Goal: Transaction & Acquisition: Download file/media

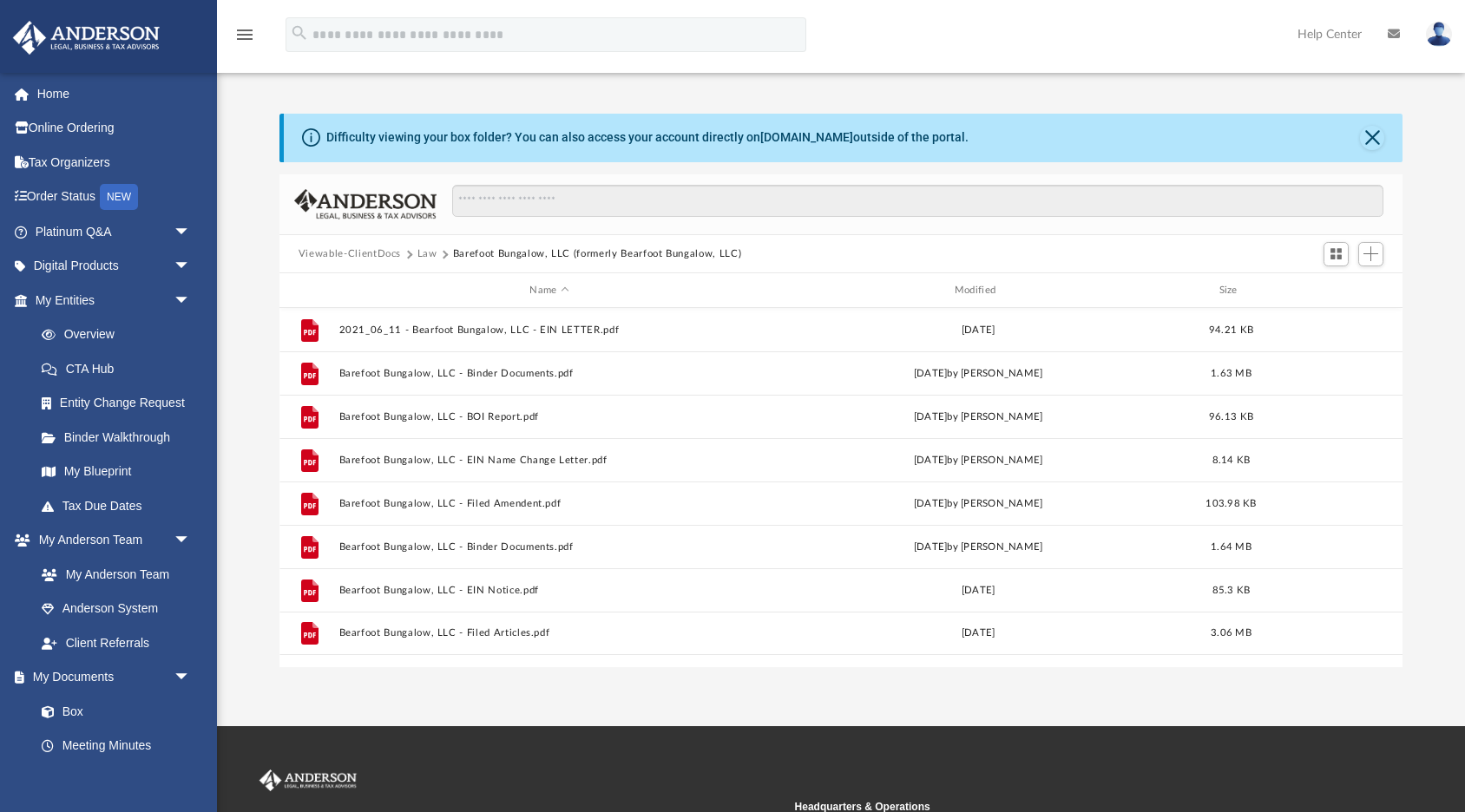
scroll to position [395, 1122]
click at [425, 257] on button "Law" at bounding box center [427, 254] width 20 height 16
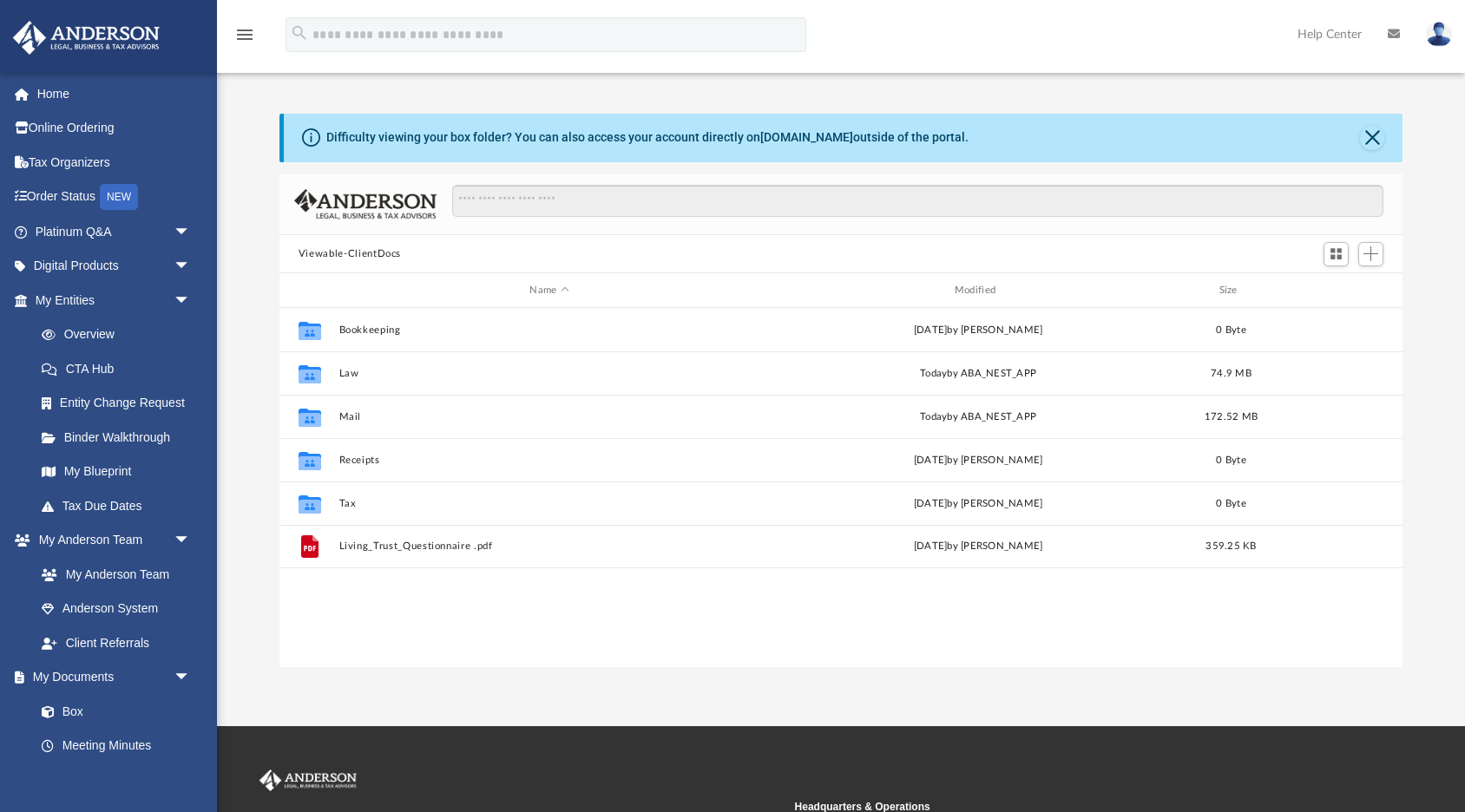
scroll to position [395, 1122]
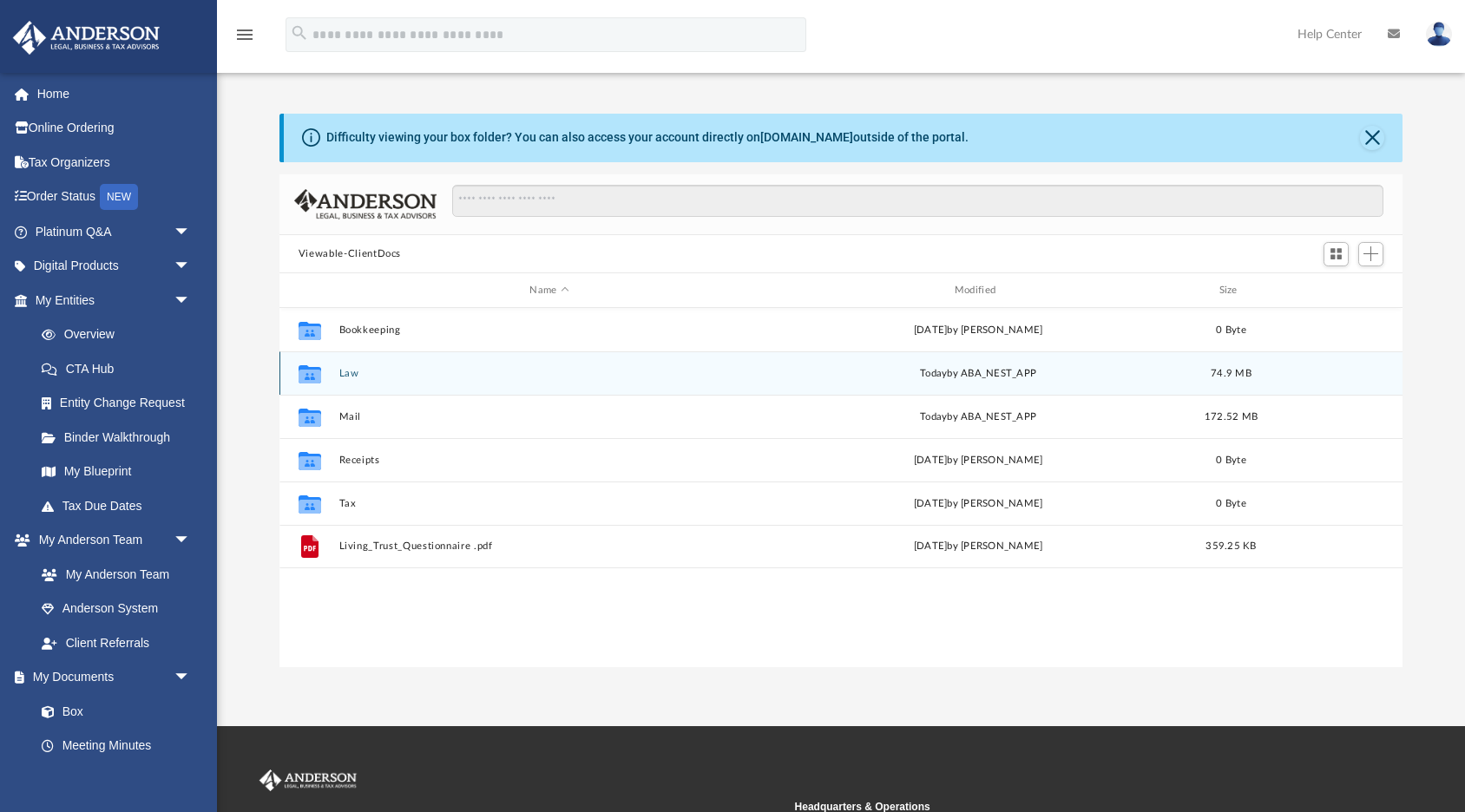
click at [355, 376] on button "Law" at bounding box center [549, 372] width 421 height 11
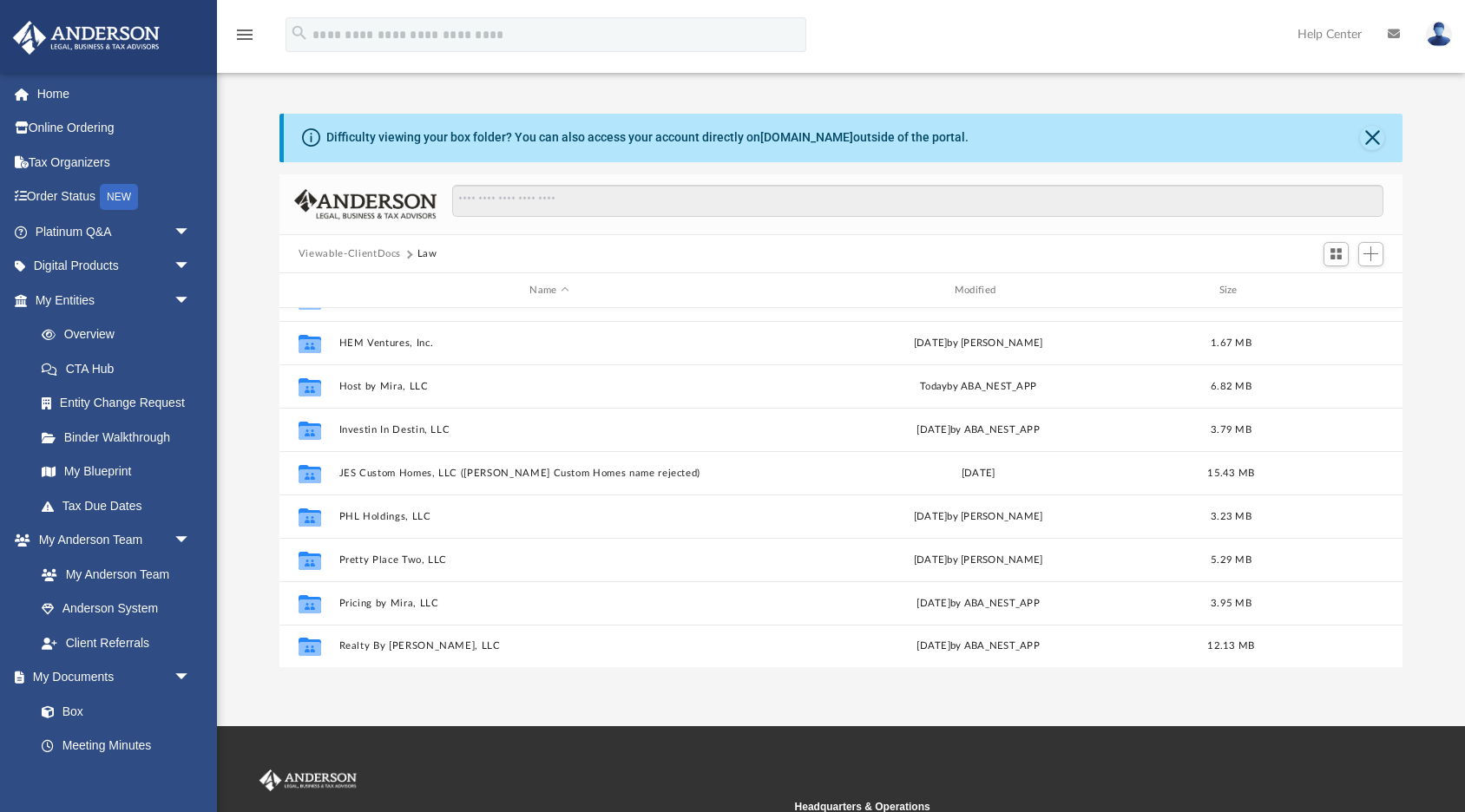
scroll to position [203, 0]
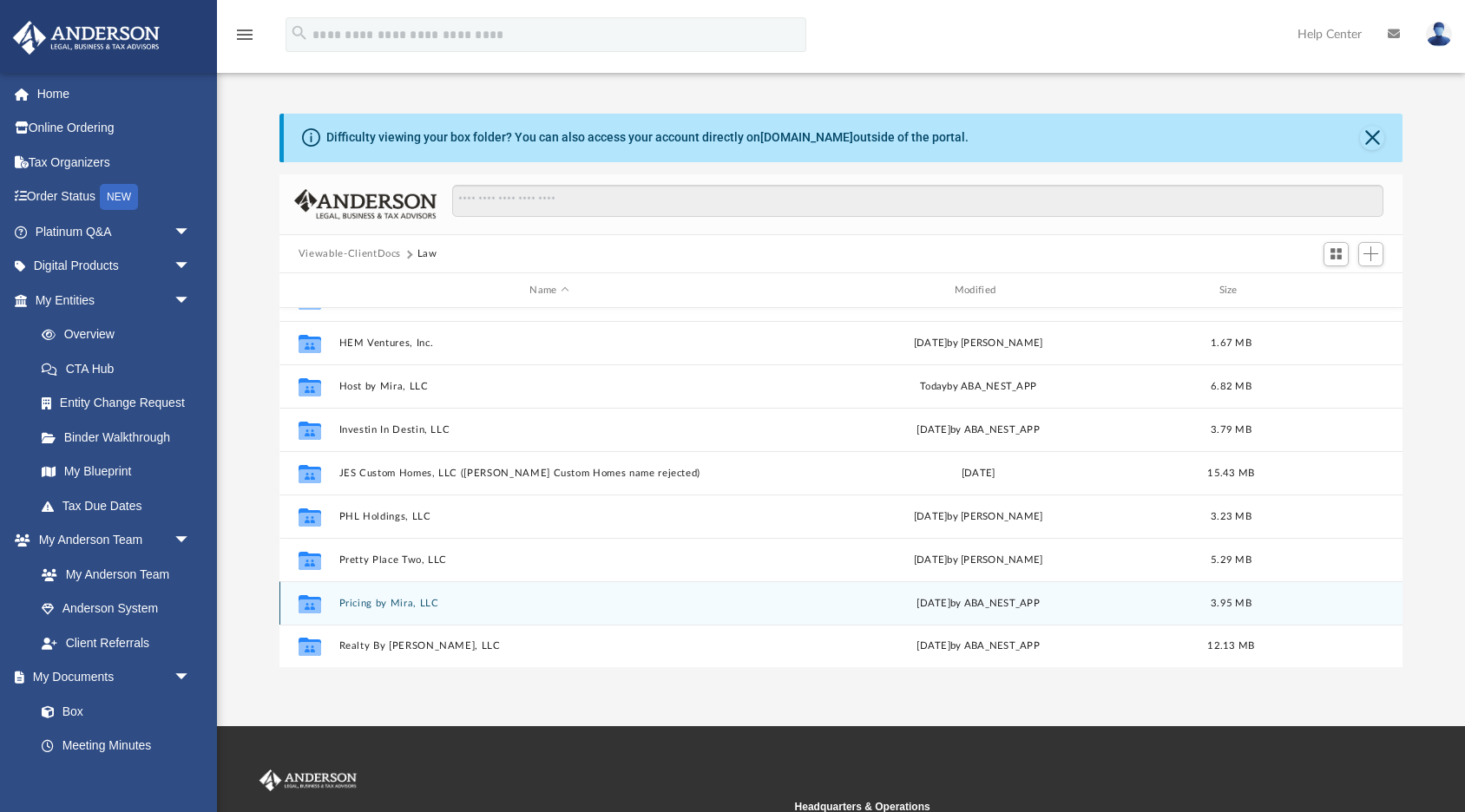
click at [411, 601] on button "Pricing by Mira, LLC" at bounding box center [549, 603] width 421 height 11
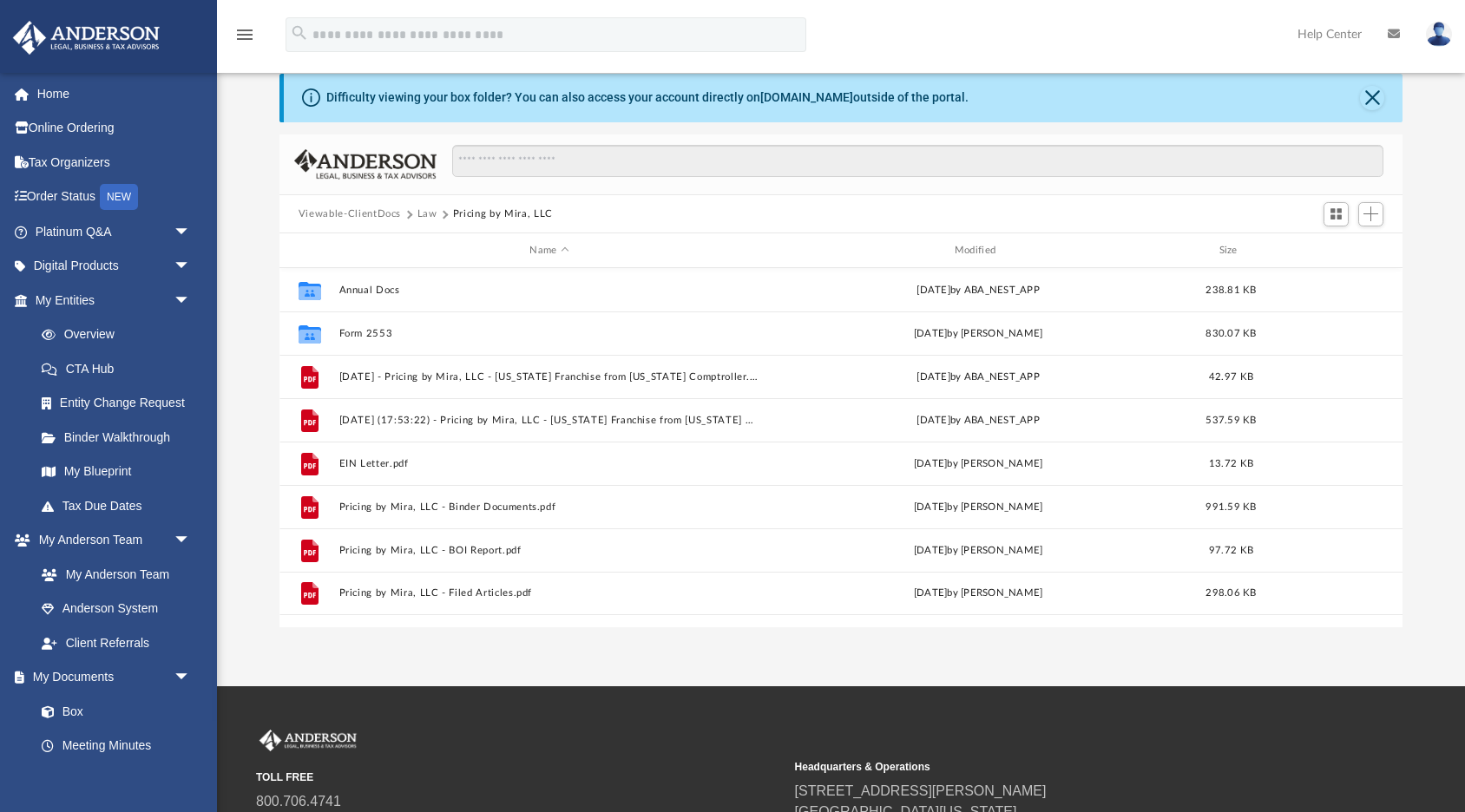
scroll to position [45, 0]
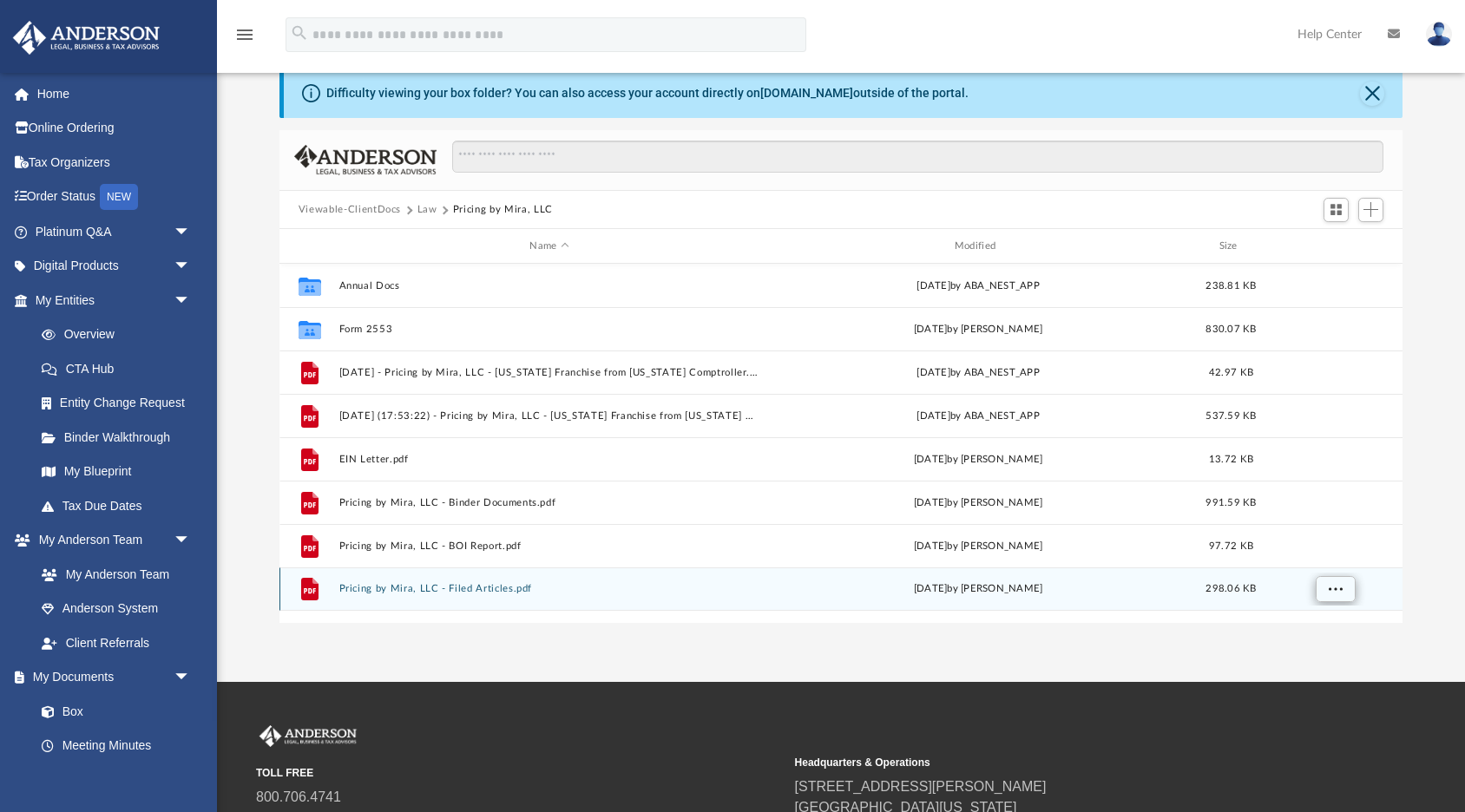
click at [1331, 594] on button "More options" at bounding box center [1335, 589] width 40 height 26
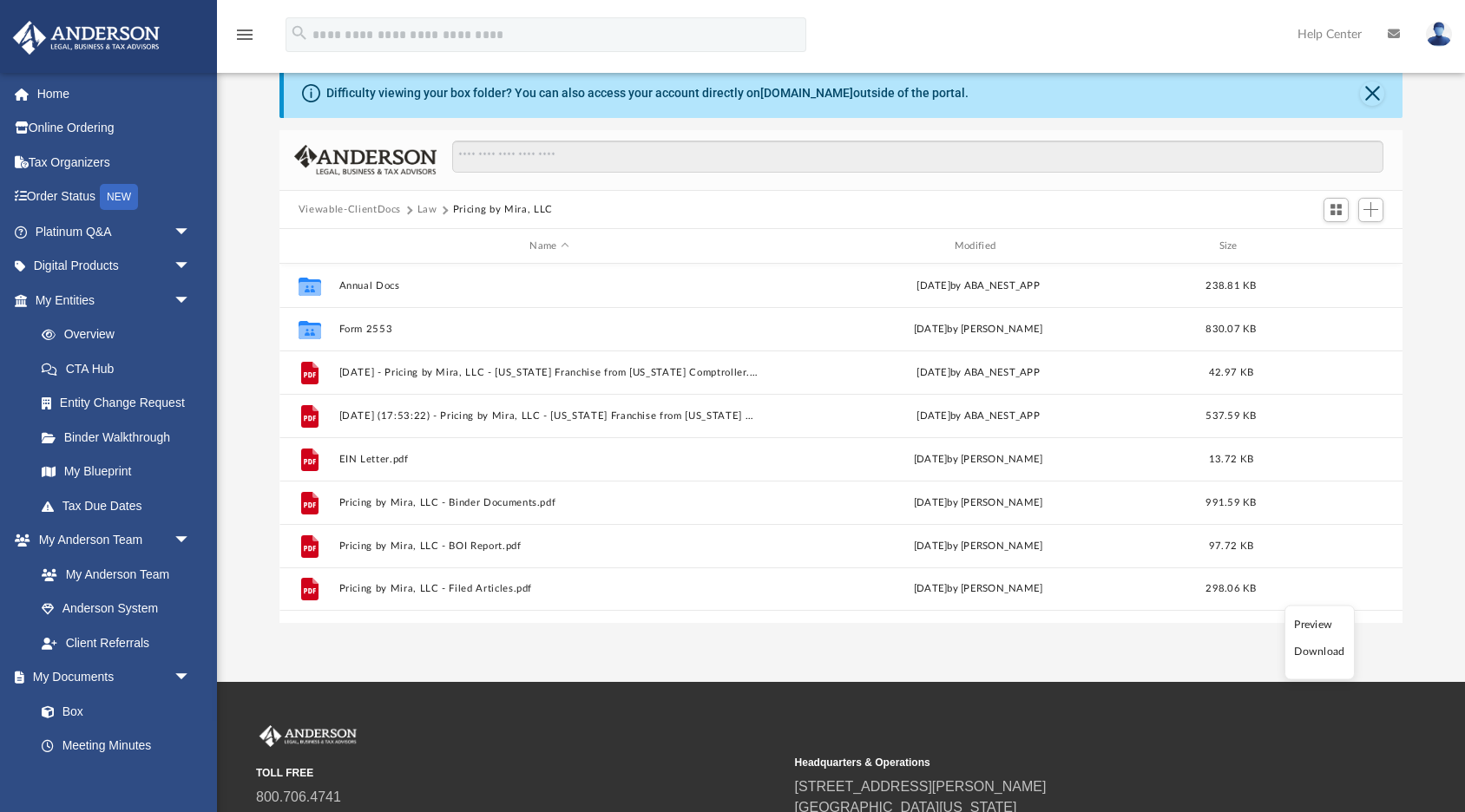
click at [1309, 655] on li "Download" at bounding box center [1319, 651] width 51 height 18
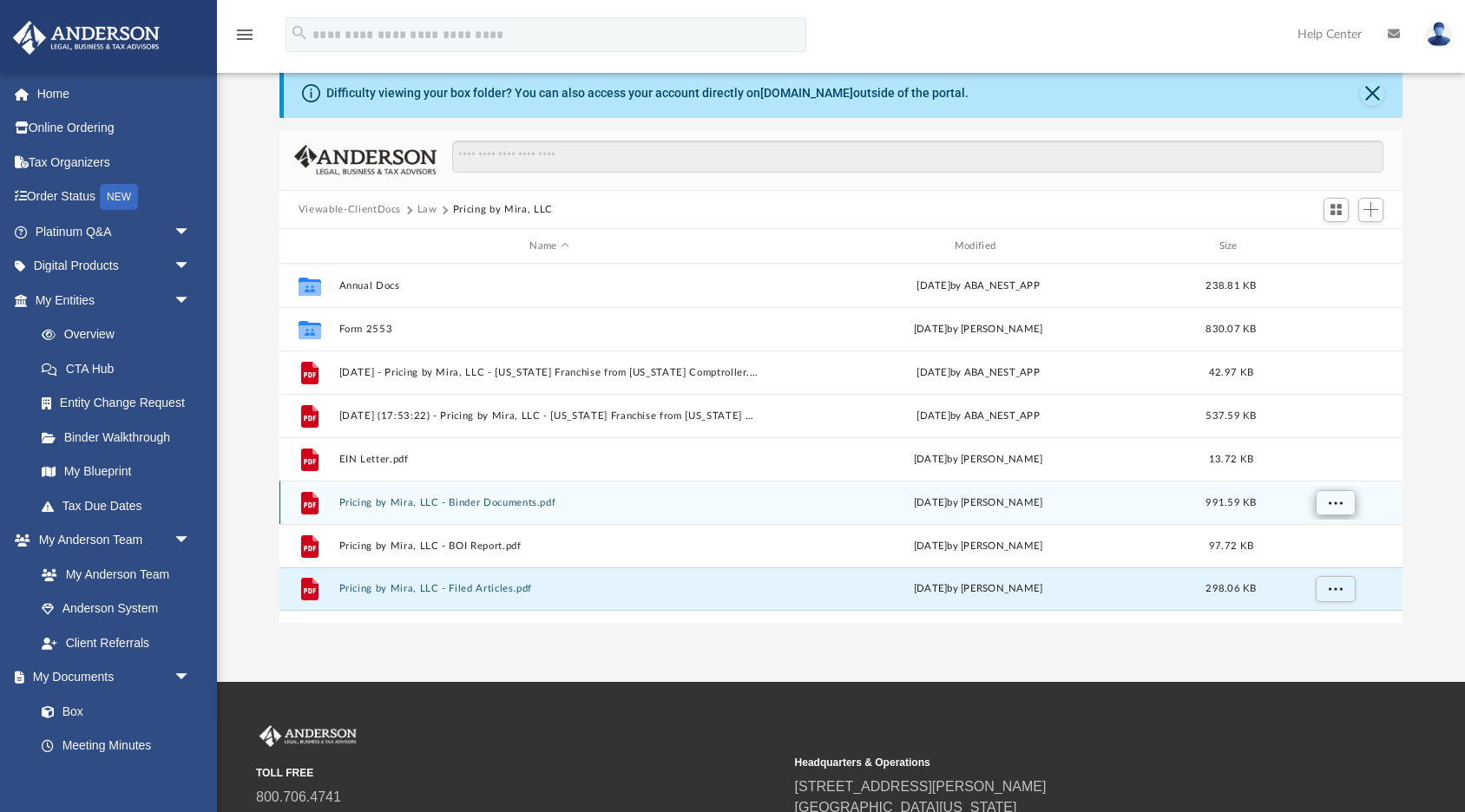
click at [1341, 500] on span "More options" at bounding box center [1335, 502] width 14 height 10
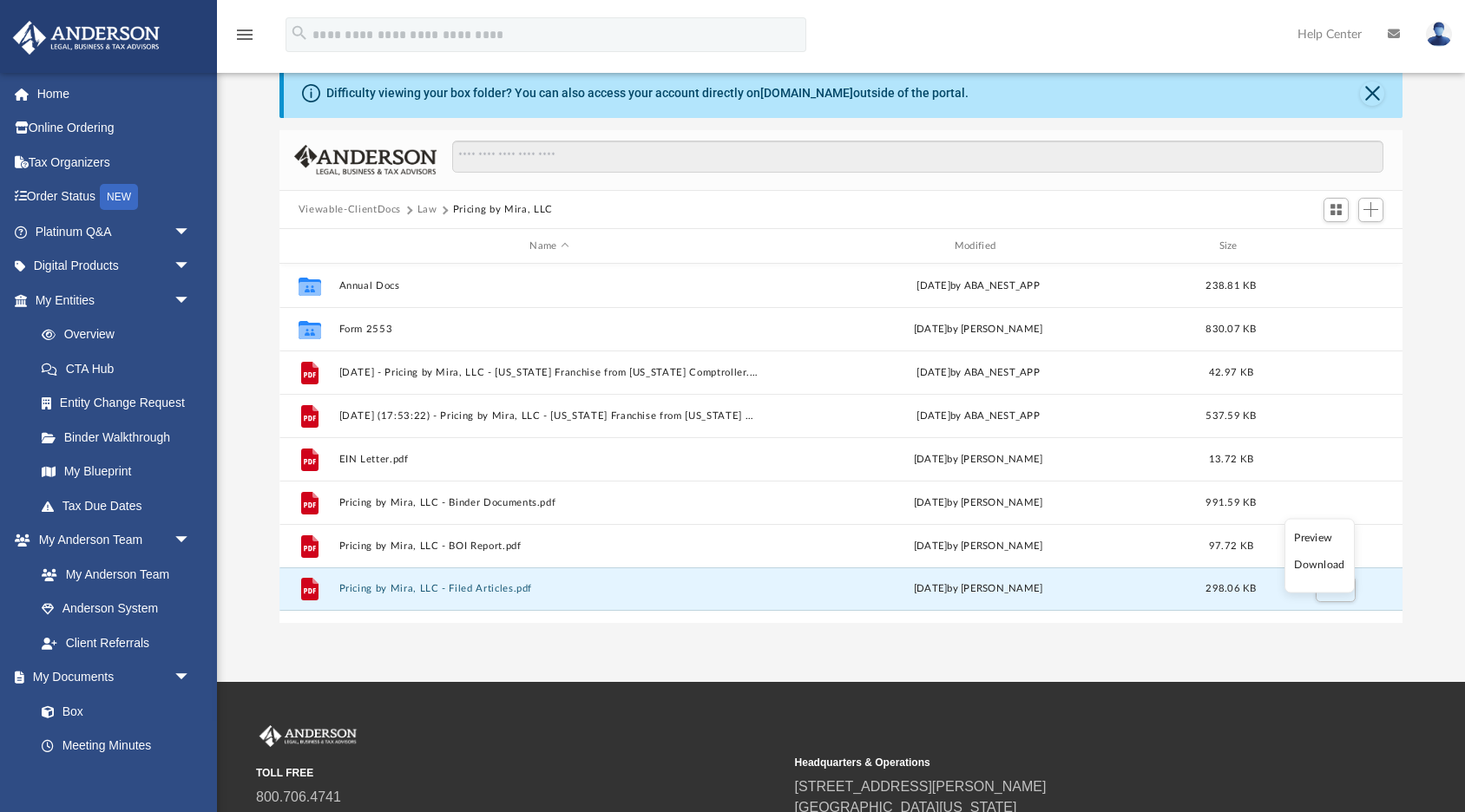
click at [1320, 566] on li "Download" at bounding box center [1319, 565] width 51 height 18
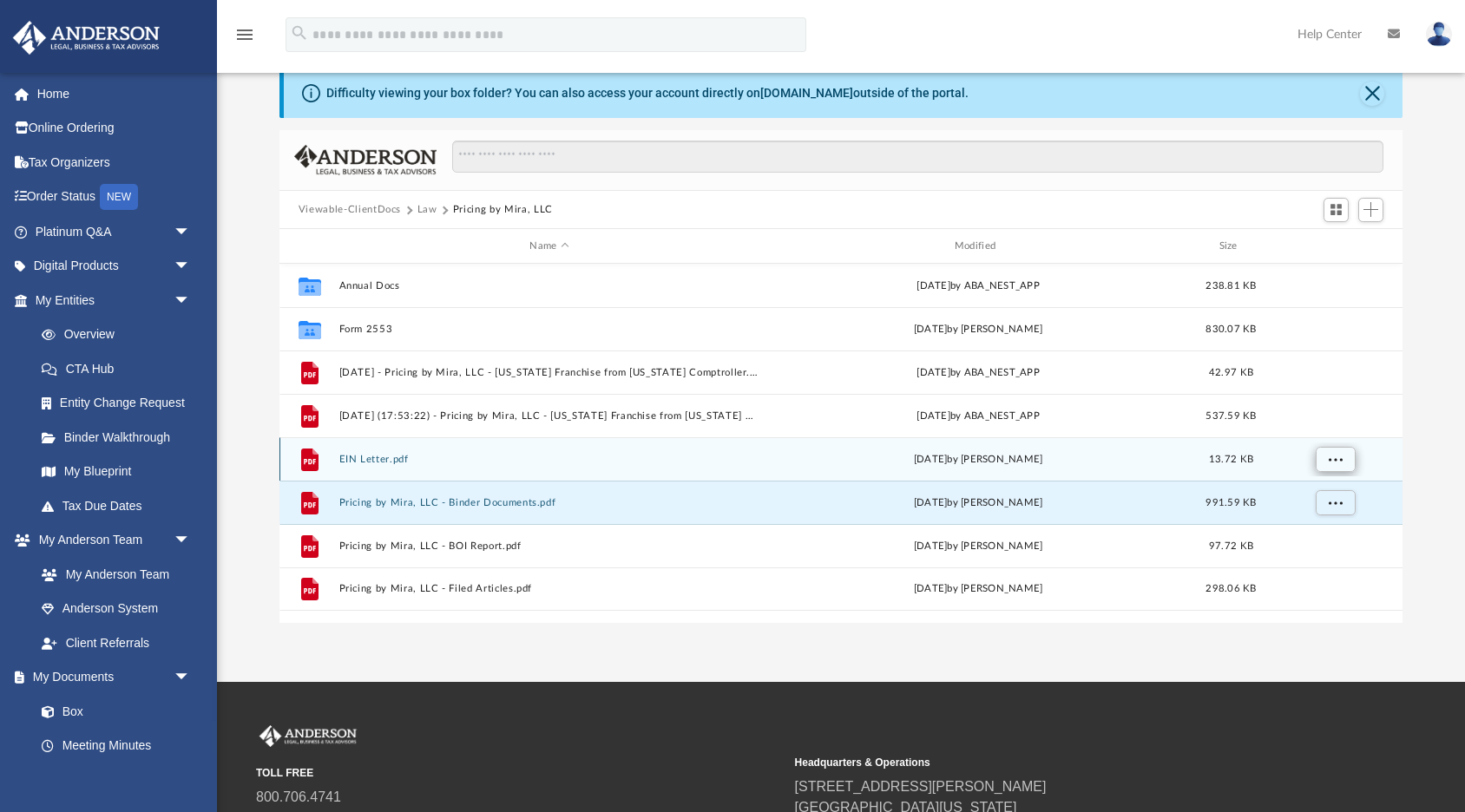
click at [1336, 457] on span "More options" at bounding box center [1335, 459] width 14 height 10
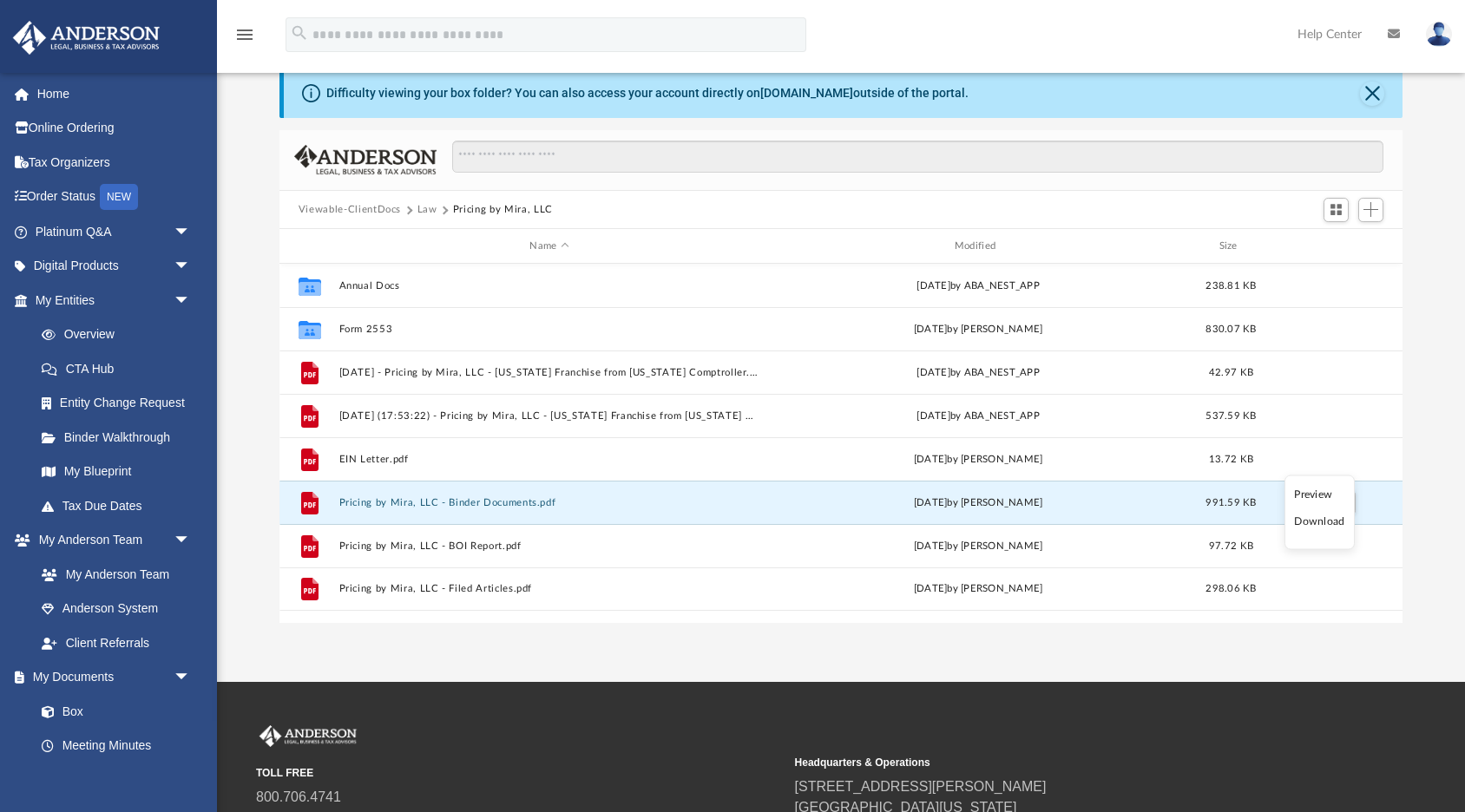
click at [1317, 525] on li "Download" at bounding box center [1319, 521] width 51 height 18
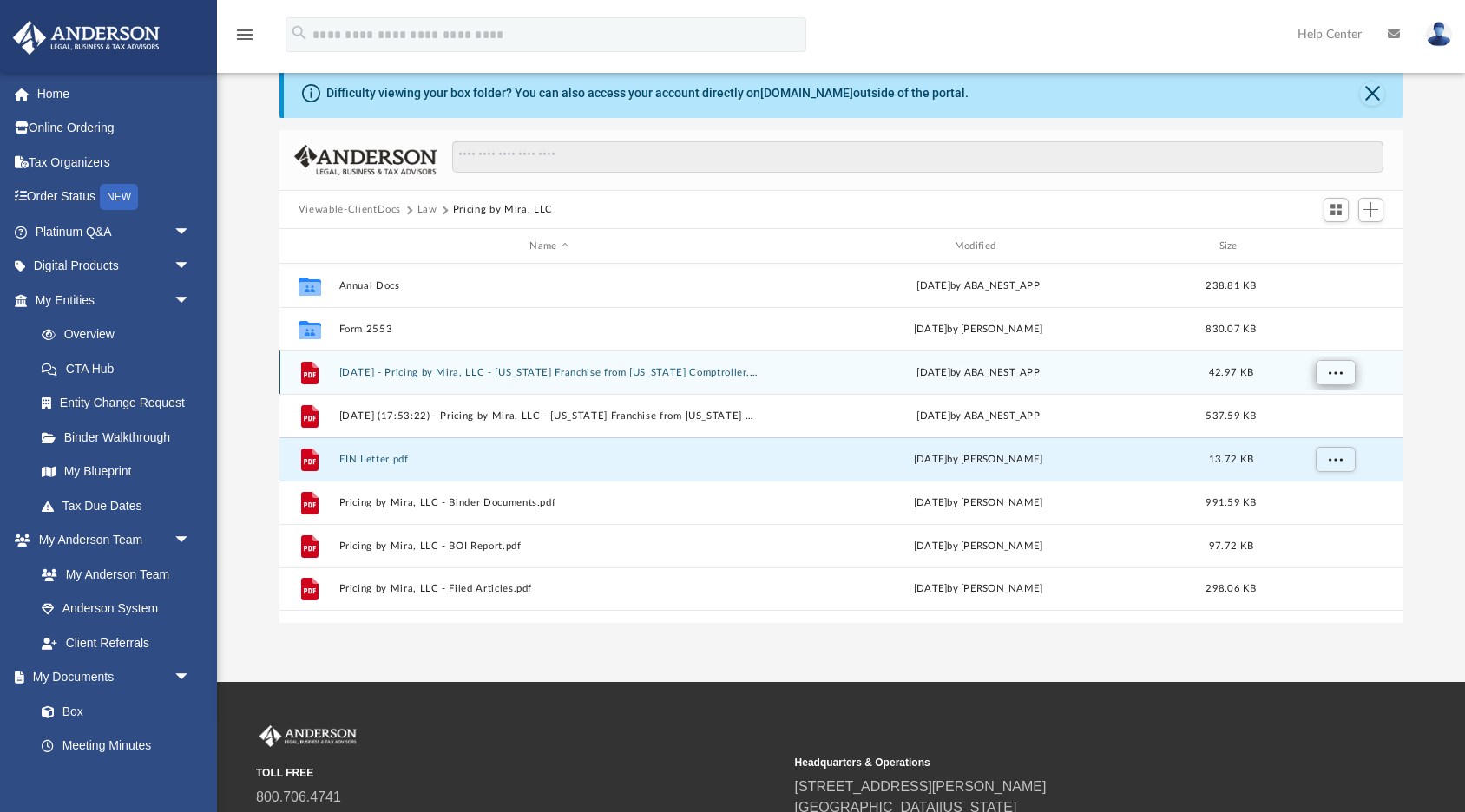
click at [1330, 373] on span "More options" at bounding box center [1335, 372] width 14 height 10
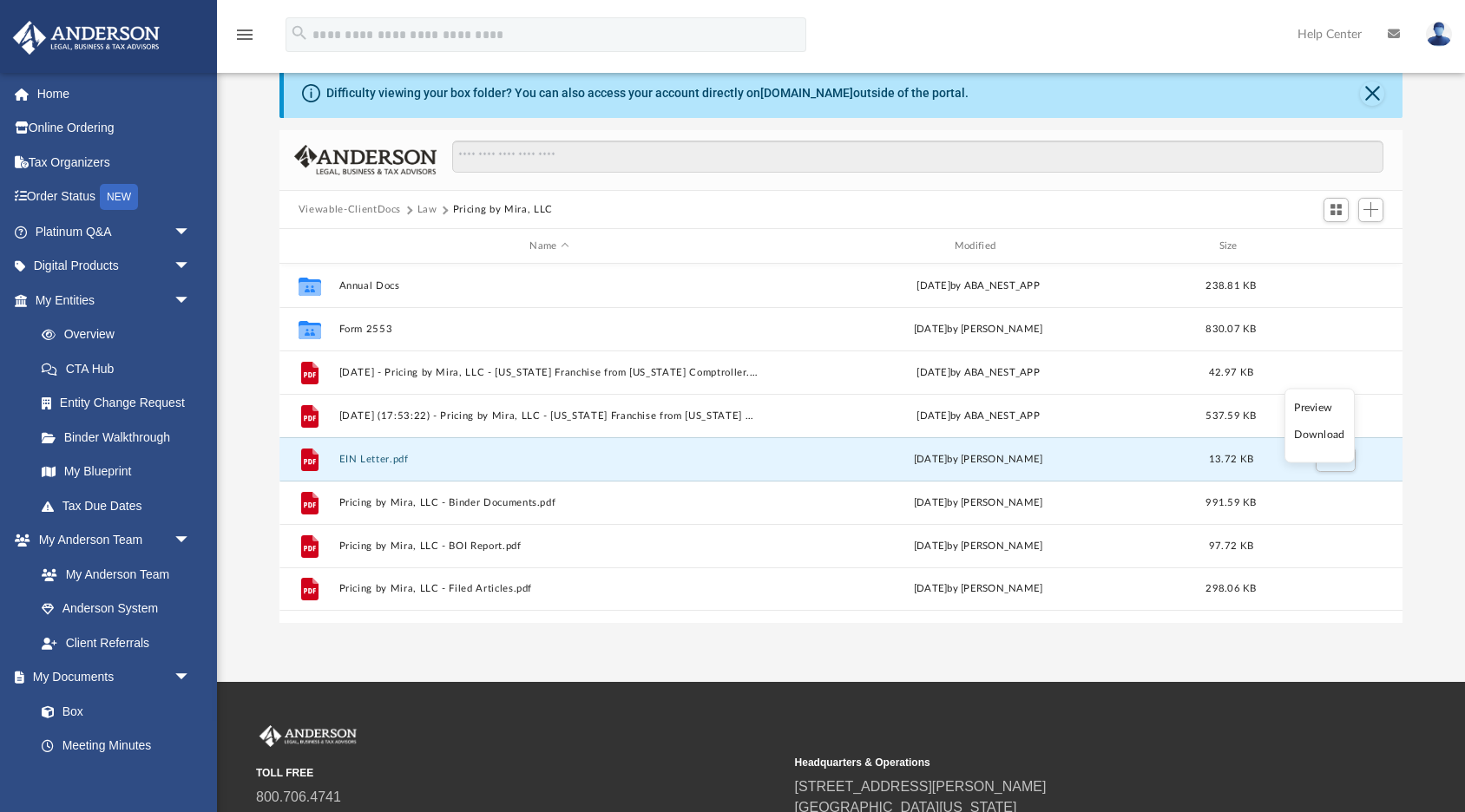
click at [1310, 433] on li "Download" at bounding box center [1319, 435] width 51 height 18
